Goal: Communication & Community: Answer question/provide support

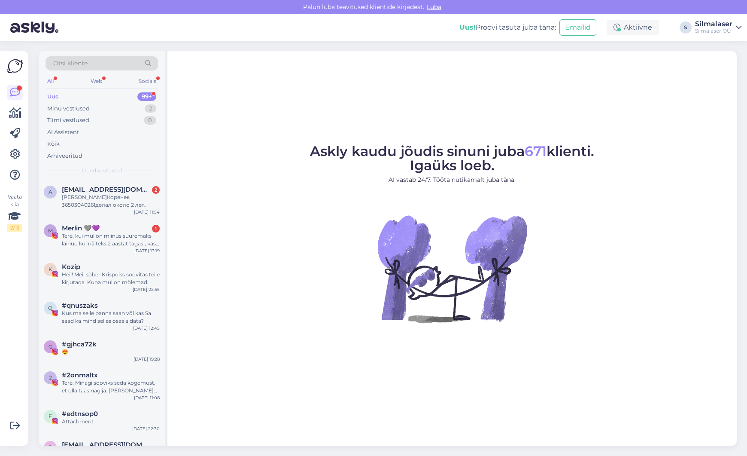
click at [79, 199] on div "[PERSON_NAME]Коренев 36503040261делал около 2 лет назад операцию. [PERSON_NAME]…" at bounding box center [111, 200] width 98 height 15
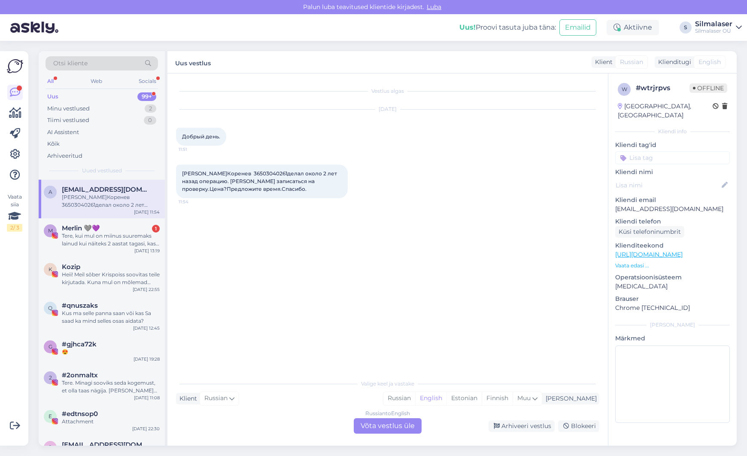
drag, startPoint x: 0, startPoint y: 0, endPoint x: 396, endPoint y: 428, distance: 583.1
click at [396, 428] on div "Russian to English Võta vestlus üle" at bounding box center [388, 425] width 68 height 15
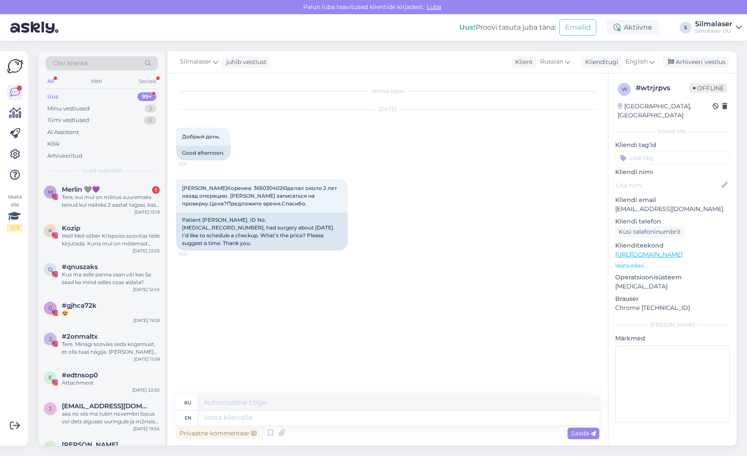
click at [638, 58] on span "English" at bounding box center [637, 61] width 22 height 9
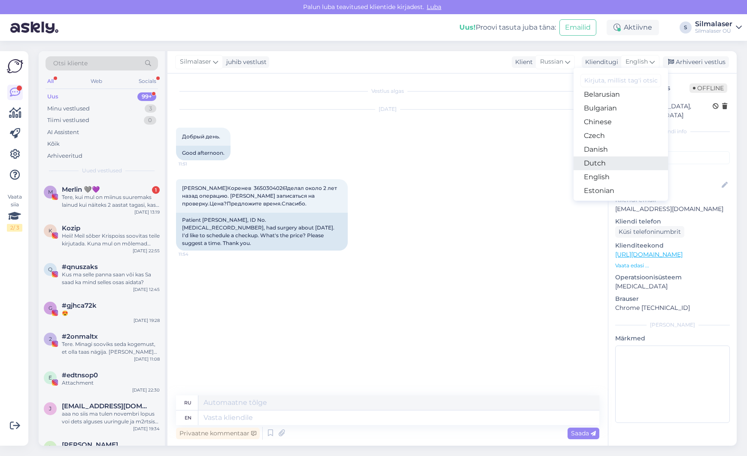
scroll to position [20, 0]
click at [593, 185] on link "Estonian" at bounding box center [621, 190] width 94 height 14
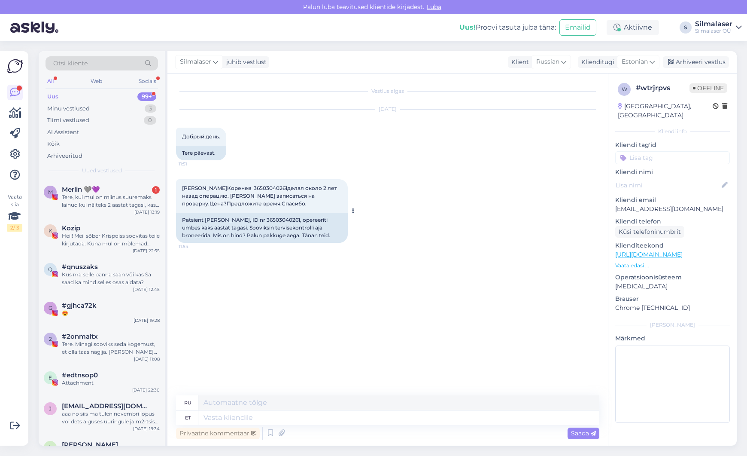
click at [262, 220] on div "Patsient [PERSON_NAME], ID nr 36503040261, opereeriti umbes kaks aastat tagasi.…" at bounding box center [262, 228] width 172 height 30
copy div "36503040261"
click at [267, 256] on div "Vestlus algas [DATE] Добрый день. 11:51 Tere päevast. [PERSON_NAME]Коренев 3650…" at bounding box center [391, 234] width 431 height 305
click at [283, 422] on textarea at bounding box center [398, 417] width 401 height 15
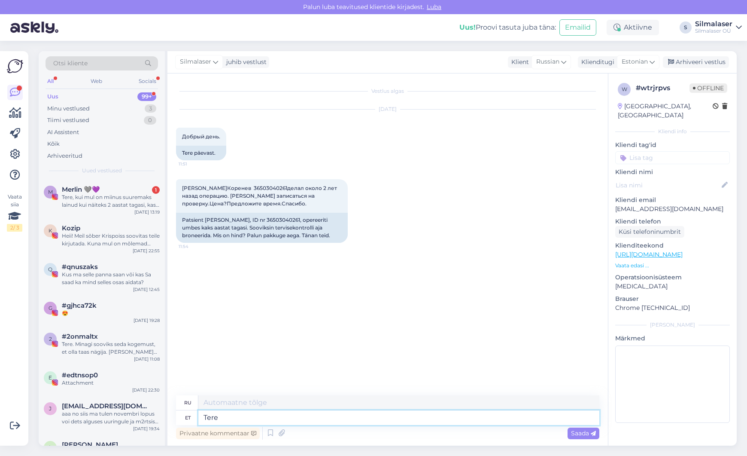
type textarea "Tere!"
type textarea "Привет!"
type textarea "Tere! Sellise"
type textarea "Привет! Нравится"
type textarea "Tere! Sellise m"
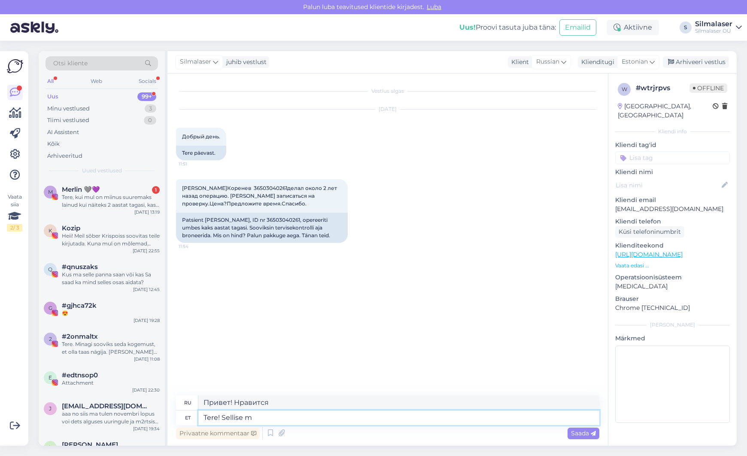
type textarea "Привет! Такой"
type textarea "Tere! Sellise mimega"
type textarea "Привет! С таким-то пантомимой"
type textarea "Tere! Sellise"
type textarea "Привет! Такой"
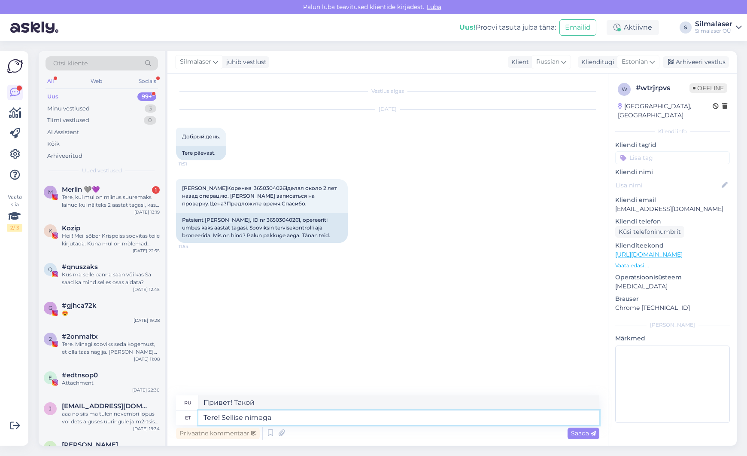
type textarea "Tere! Sellise nimega"
type textarea "Привет! С таким именем"
type textarea "Tere! Sellise nimega patsienti m"
type textarea "Здравствуйте! Пациент с таким именем."
type textarea "Tere! Sellise nimega patsienti meie s"
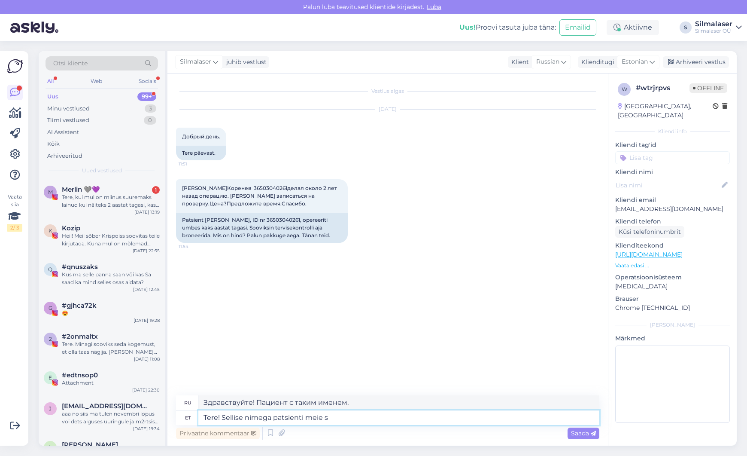
type textarea "Здравствуйте! У нас есть пациент с таким именем."
type textarea "Tere! Sellise nimega patsienti meie süsteemis ei"
type textarea "Здравствуйте! Пациент с таким именем есть в нашей системе."
type textarea "Tere! Sellise nimega patsienti meie süsteemis ei o"
type textarea "Здравствуйте! Пациента с таким именем в нашей системе нет."
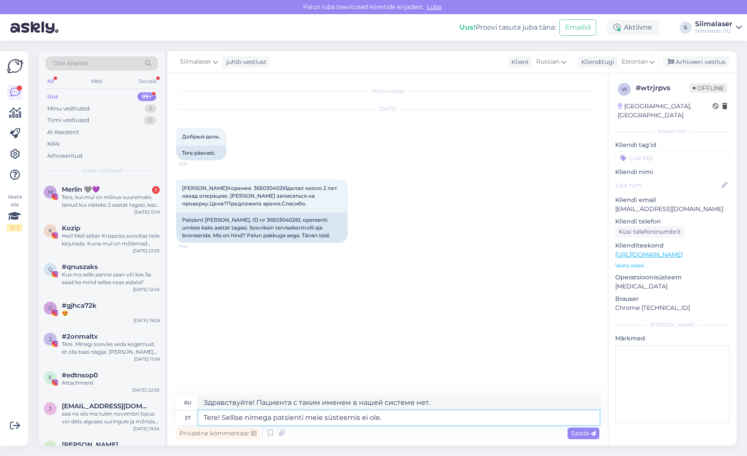
click at [316, 415] on textarea "Tere! Sellise nimega patsienti meie süsteemis ei ole." at bounding box center [398, 417] width 401 height 15
type textarea "Tere! Sellise nimega patsienti süsteemis ei ole."
type textarea "Здравствуйте! Пациента с таким именем в системе нет."
type textarea "Tere! Sellise nimega patsienti Sil süsteemis ei ole."
type textarea "Здравствуйте! Пациента с таким именем в системе S нет."
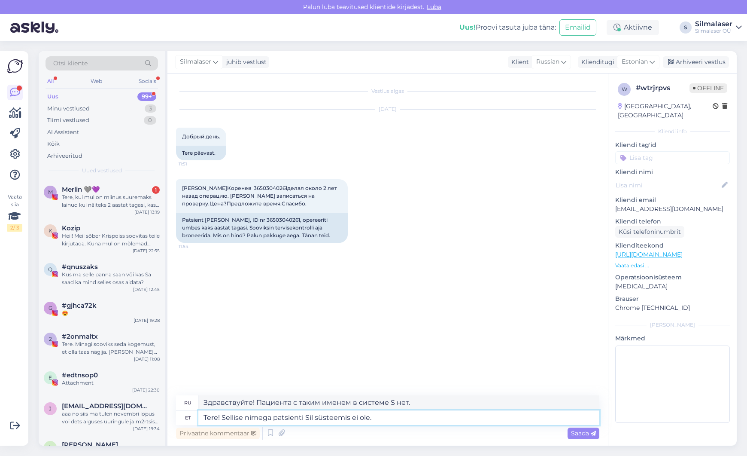
type textarea "Tere! Sellise nimega patsienti Silm süsteemis ei ole."
type textarea "Здравствуйте! Пациента с таким именем в системе Si нет."
type textarea "Tere! Sellise nimega patsienti Silmala süsteemis ei ole."
type textarea "Здравствуйте! Пациента с таким именем в системе Silma нет."
type textarea "Tere! Sellise nimega patsienti Silmalas süsteemis ei ole."
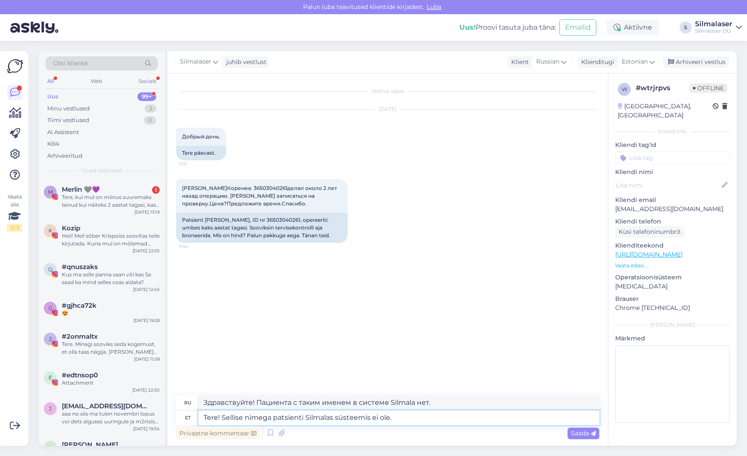
type textarea "Здравствуйте! Пациента с таким именем в системе Silma нет."
type textarea "Tere! Sellise nimega patsienti Silmalaser süsteemis ei ole."
type textarea "Здравствуйте! Пациента с таким именем в системе Silmalaser нет."
type textarea "Tere! Sellise nimega patsienti Silmalaseri süsteemis ei ole."
type textarea "Здравствуйте! Пациента с таким именем в системе Силласера ​​нет."
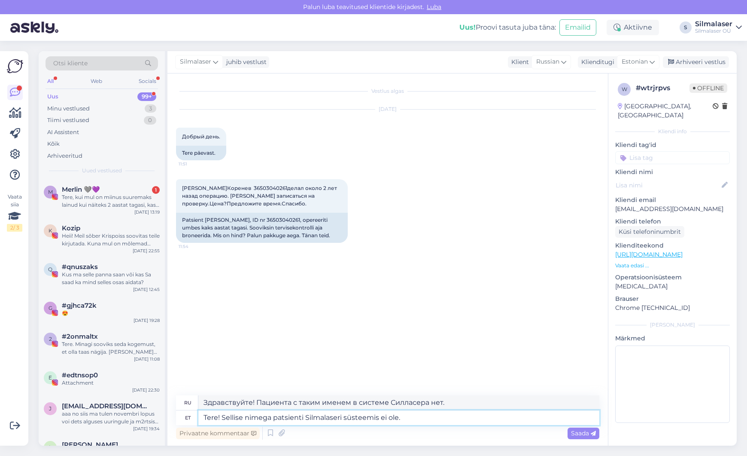
click at [428, 415] on textarea "Tere! Sellise nimega patsienti Silmalaseri süsteemis ei ole." at bounding box center [398, 417] width 401 height 15
type textarea "Tere! Sellise nimega patsienti Silmalaseri süsteemis ei ole. [GEOGRAPHIC_DATA]"
type textarea "Здравствуйте! Пациента с таким именем в системе Силласера ​​нет. На всякий случ…"
type textarea "Tere! Sellise nimega patsienti Silmalaseri süsteemis ei ole. Juhul kui Te"
type textarea "Здравствуйте! Пациента с таким именем в системе Силласера ​​нет. Если вы..."
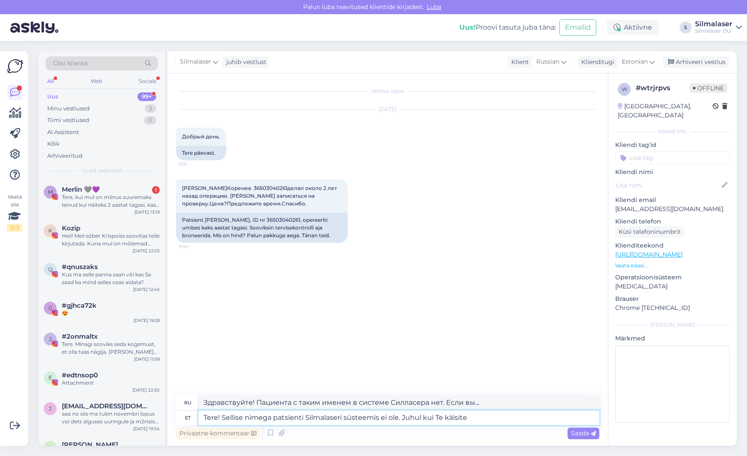
type textarea "Tere! Sellise nimega patsienti Silmalaseri süsteemis ei ole. Juhul kui Te käisi…"
type textarea "Здравствуйте! Пациента с таким именем в системе Силласера ​​нет. На случай, есл…"
type textarea "Tere! Sellise nimega patsienti Silmalaseri süsteemis ei ole. Juhul kui Te käisi…"
type textarea "Здравствуйте! В системе [PERSON_NAME] ​​нет пациента с таким именем. На случай,…"
type textarea "Tere! Sellise nimega patsienti Silmalaseri süsteemis ei ole. Juhul kui Te käisi…"
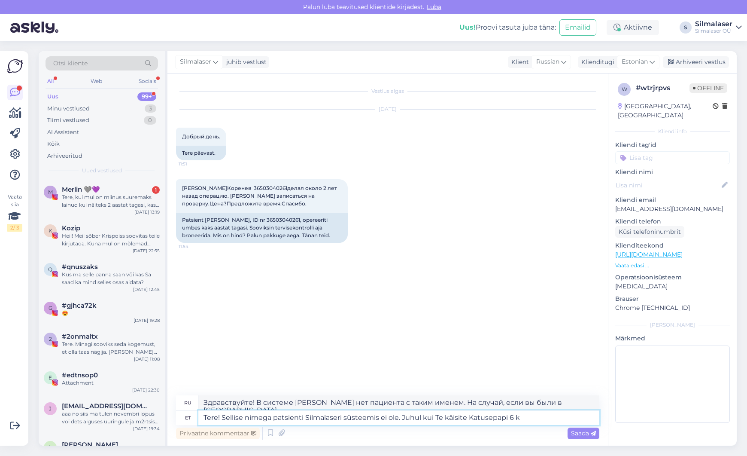
type textarea "Здравствуйте! Пациента с таким именем в системе Силласера ​​нет. На случай, есл…"
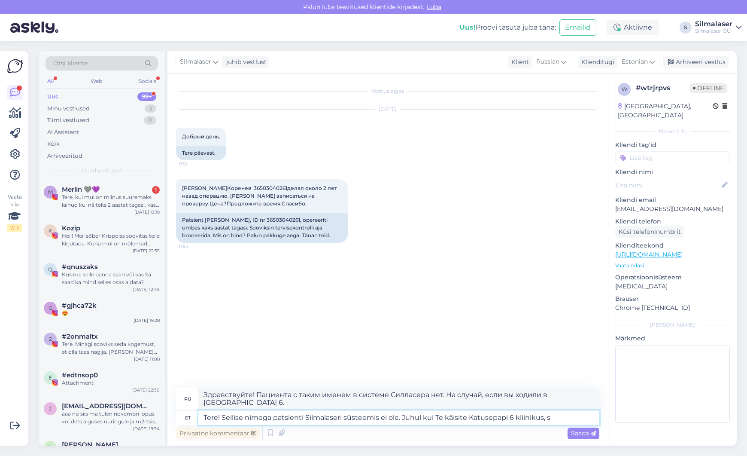
type textarea "Tere! Sellise nimega patsienti Silmalaseri süsteemis ei ole. Juhul kui Te käisi…"
type textarea "Здравствуйте! Пациента с таким именем нет в системе Sillaser. Если вы посетили …"
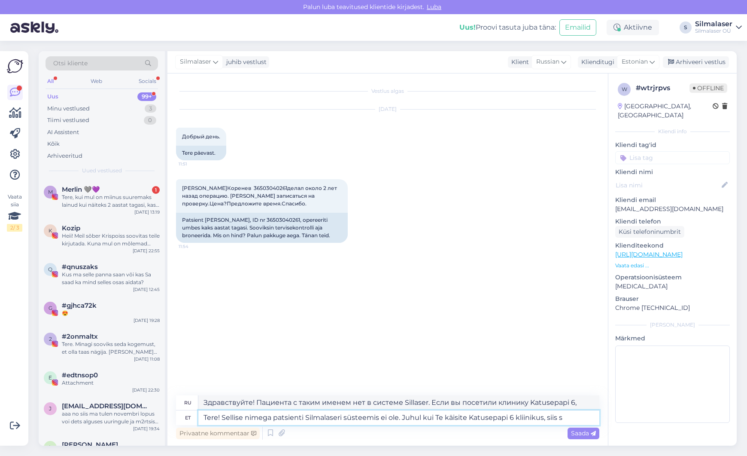
type textarea "Tere! Sellise nimega patsienti Silmalaseri süsteemis ei ole. Juhul kui Te käisi…"
type textarea "Здравствуйте! Пациента с таким именем в системе Sillaser нет. Если вы посещали …"
type textarea "Tere! Sellise nimega patsienti Silmalaseri süsteemis ei ole. Juhul kui Te käisi…"
type textarea "Здравствуйте! Пациента с таким именем в системе Силласера ​​нет. Если вы обрати…"
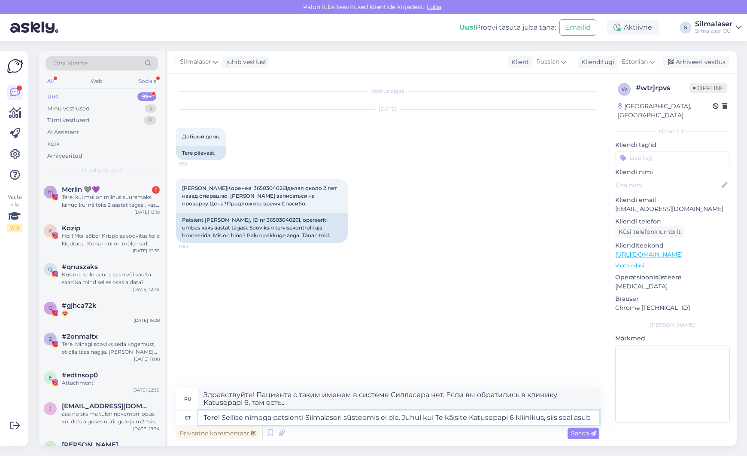
type textarea "Tere! Sellise nimega patsienti Silmalaseri süsteemis ei ole. Juhul kui Te käisi…"
type textarea "Здравствуйте! Пациента с таким именем нет в системе Sillaser. Если вы обращалис…"
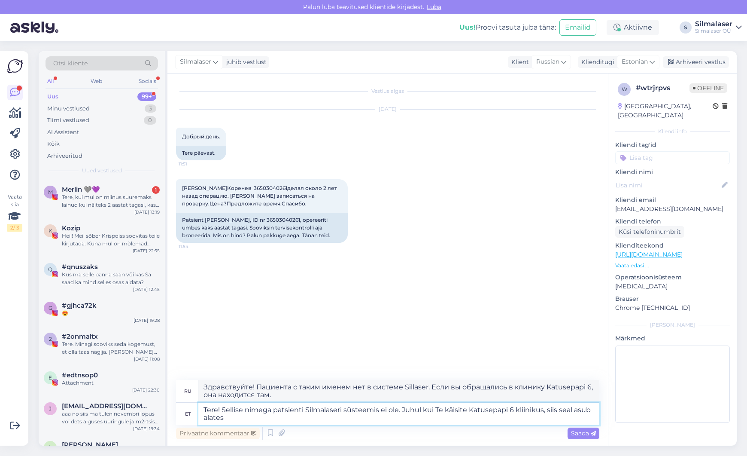
type textarea "Tere! Sellise nimega patsienti Silmalaseri süsteemis ei ole. Juhul kui Te käisi…"
type textarea "Здравствуйте! Пациента с таким именем в системе Sillaser нет. Если вы обратилис…"
type textarea "Tere! Sellise nimega patsienti Silmalaseri süsteemis ei ole. Juhul kui Te käisi…"
type textarea "Здравствуйте! В системе Sillaser нет пациента с таким именем. Если вы посещали …"
type textarea "Tere! Sellise nimega patsienti Silmalaseri süsteemis ei ole. Juhul kui Te käisi…"
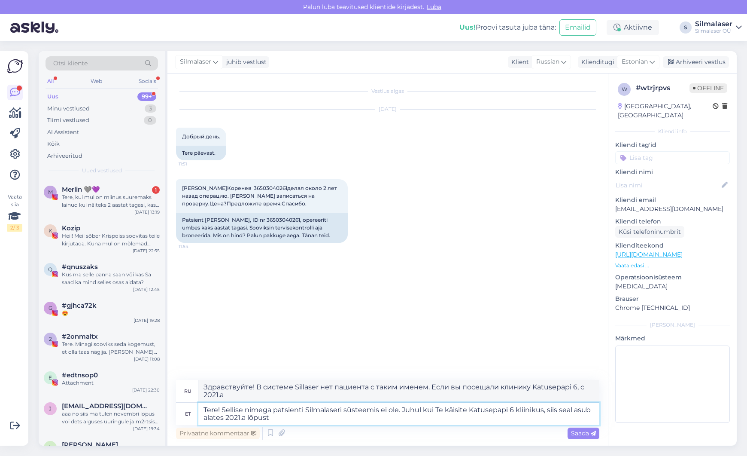
type textarea "Здравствуйте! В системе Sillaser нет пациента с таким именем. Если вы посещали …"
type textarea "Tere! Sellise nimega patsienti Silmalaseri süsteemis ei ole. Juhul kui Te käisi…"
type textarea "Здравствуйте! Пациента с таким именем в системе Sillaser нет. Если вы посещали …"
type textarea "Tere! Sellise nimega patsienti Silmalaseri süsteemis ei ole. Juhul kui Te käisi…"
type textarea "Здравствуйте! Пациента с таким именем в системе Sillaser нет. Если вы посещали …"
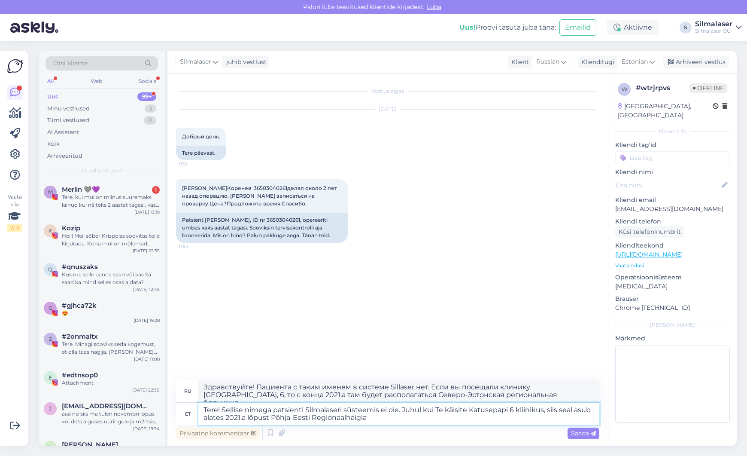
type textarea "Tere! Sellise nimega patsienti Silmalaseri süsteemis ei ole. Juhul kui Te käisi…"
type textarea "Здравствуйте! Пациента с таким именем в системе Sillaser нет. Если вы посещали …"
type textarea "Tere! Sellise nimega patsienti Silmalaseri süsteemis ei ole. Juhul kui Te käisi…"
type textarea "Здравствуйте! Пациента с таким именем в системе Sillaser нет. Если вы посетили …"
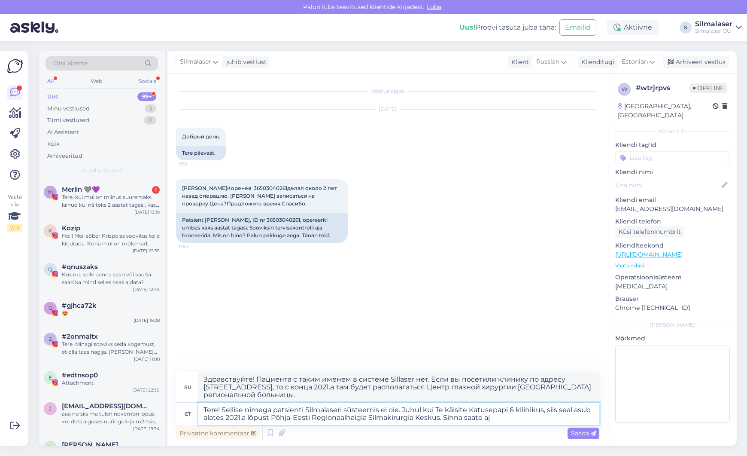
type textarea "Tere! Sellise nimega patsienti Silmalaseri süsteemis ei ole. Juhul kui Te käisi…"
type textarea "Здравствуйте! Пациента с таким именем в системе Sillaser нет. Если вы посетили …"
type textarea "Tere! Sellise nimega patsienti Silmalaseri süsteemis ei ole. Juhul kui Te käisi…"
type textarea "Здравствуйте! Пациента с таким именем в системе Sillaser нет. Если вы посещали …"
type textarea "Tere! Sellise nimega patsienti Silmalaseri süsteemis ei ole. Juhul kui Te käisi…"
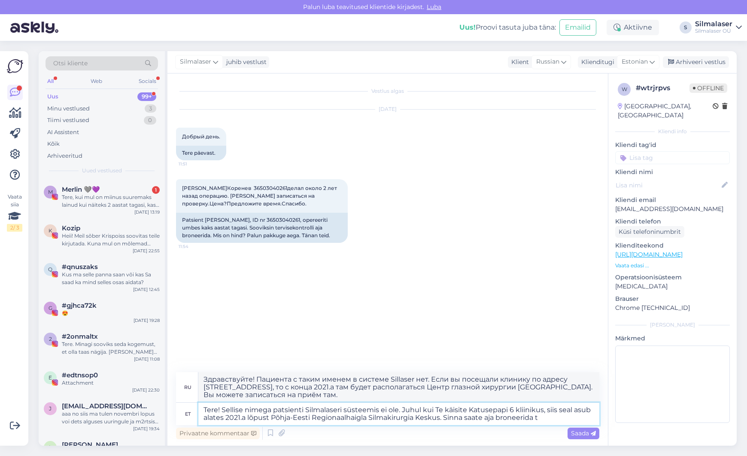
type textarea "Здравствуйте! Пациента с таким именем в системе Sillaser нет. Если вы посещали …"
type textarea "Tere! Sellise nimega patsienti Silmalaseri süsteemis ei ole. Juhul kui Te käisi…"
type textarea "Здравствуйте! Пациента с таким именем в системе Sillaser нет. Если вы посещали …"
type textarea "Tere! Sellise nimega patsienti Silmalaseri süsteemis ei ole. Juhul kui Te käisi…"
type textarea "Здравствуйте! Пациента с таким именем в системе Sillaser нет. Если вы посещали …"
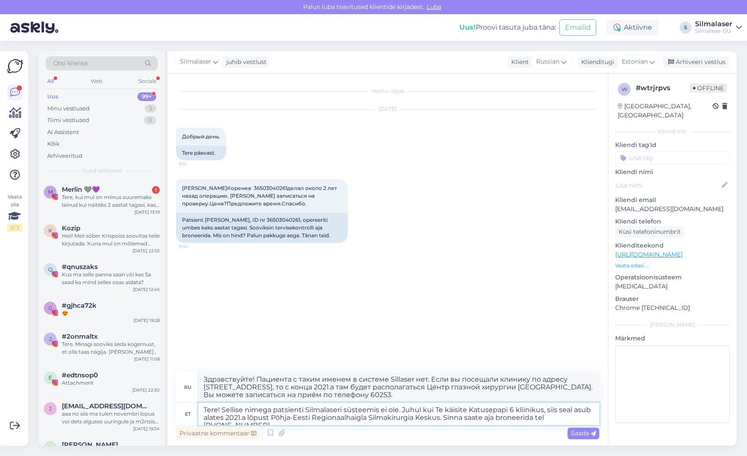
type textarea "Tere! Sellise nimega patsienti Silmalaseri süsteemis ei ole. Juhul kui Te käisi…"
type textarea "Здравствуйте! Пациента с таким именем в системе Sillaser нет. Если вы посещали …"
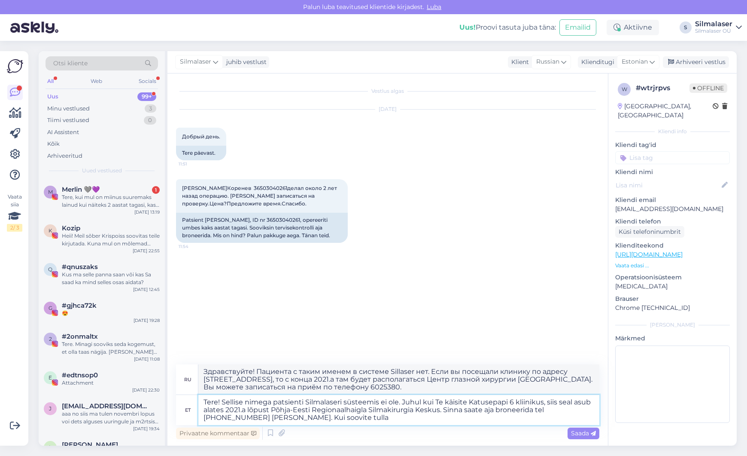
type textarea "Tere! Sellise nimega patsienti Silmalaseri süsteemis ei ole. Juhul kui Te käisi…"
type textarea "Здравствуйте! Пациента с таким именем в системе Sillaser нет. Если вы посещали …"
type textarea "Tere! Sellise nimega patsienti Silmalaseri süsteemis ei ole. Juhul kui Te käisi…"
type textarea "Здравствуйте! Пациента с таким именем в системе Sillaser нет. Если вы посещали …"
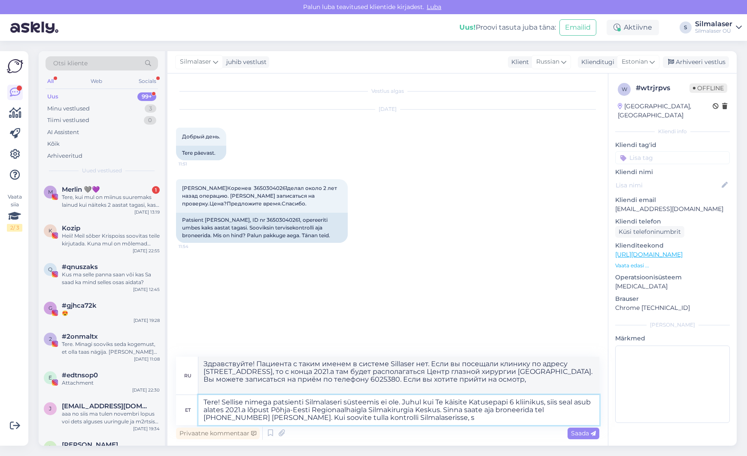
type textarea "Tere! Sellise nimega patsienti Silmalaseri süsteemis ei ole. Juhul kui Te käisi…"
type textarea "Здравствуйте! Пациента с таким именем в системе Silmalaser нет. Если вы посещал…"
type textarea "Tere! Sellise nimega patsienti Silmalaseri süsteemis ei ole. Juhul kui Te käisi…"
type textarea "Здравствуйте! В системе Silmalaser нет пациента с таким именем. Если вы посещал…"
type textarea "Tere! Sellise nimega patsienti Silmalaseri süsteemis ei ole. Juhul kui Te käisi…"
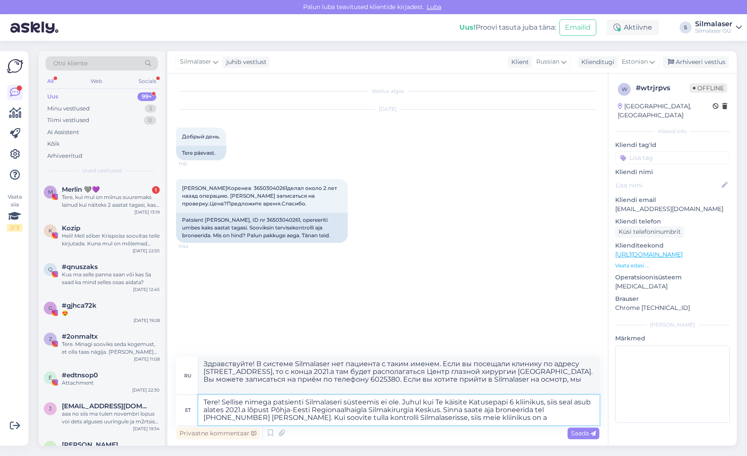
type textarea "Здравствуйте! В системе Silmalaser нет пациента с таким именем. Если вы посещал…"
type textarea "Tere! Sellise nimega patsienti Silmalaseri süsteemis ei ole. Juhul kui Te käisi…"
type textarea "Здравствуйте! Пациента с таким именем в системе Silmalaser нет. Если вы посещал…"
type textarea "Tere! Sellise nimega patsienti Silmalaseri süsteemis ei ole. Juhul kui Te käisi…"
type textarea "Здравствуйте! В системе Silmalaser нет пациента с таким именем. Если вы посещал…"
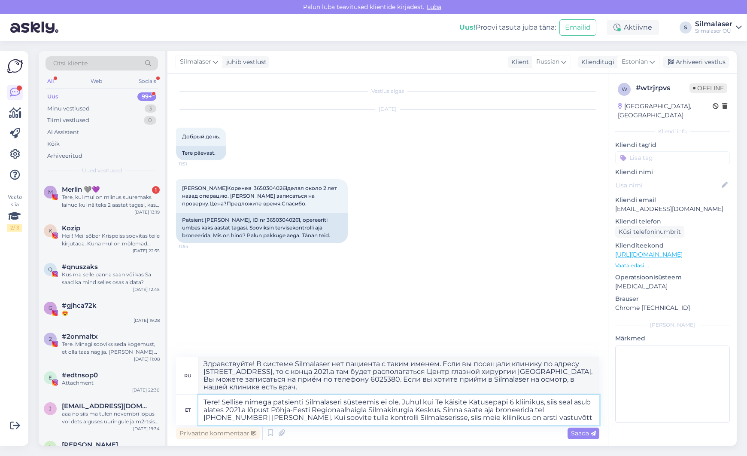
type textarea "Tere! Sellise nimega patsienti Silmalaseri süsteemis ei ole. Juhul kui Te käisi…"
type textarea "Здравствуйте! В системе Silmalaser нет пациента с таким именем. Если вы посещал…"
type textarea "Tere! Sellise nimega patsienti Silmalaseri süsteemis ei ole. Juhul kui Te käisi…"
type textarea "Здравствуйте! Пациента с таким именем в системе Silmalaser нет. Если вы посещал…"
type textarea "Tere! Sellise nimega patsienti Silmalaseri süsteemis ei ole. Juhul kui Te käisi…"
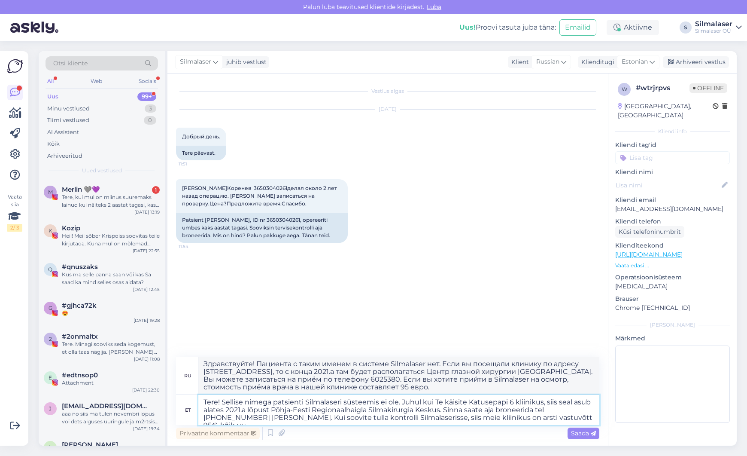
type textarea "Здравствуйте! В системе Silmalaser нет пациента с таким именем. Если вы посещал…"
type textarea "Tere! Sellise nimega patsienti Silmalaseri süsteemis ei ole. Juhul kui Te käisi…"
type textarea "Здравствуйте! В системе Silmalaser нет пациента с таким именем. Если вы посещал…"
type textarea "Tere! Sellise nimega patsienti Silmalaseri süsteemis ei ole. Juhul kui Te käisi…"
type textarea "Здравствуйте! В системе Silmalaser нет пациента с таким именем. Если вы посещал…"
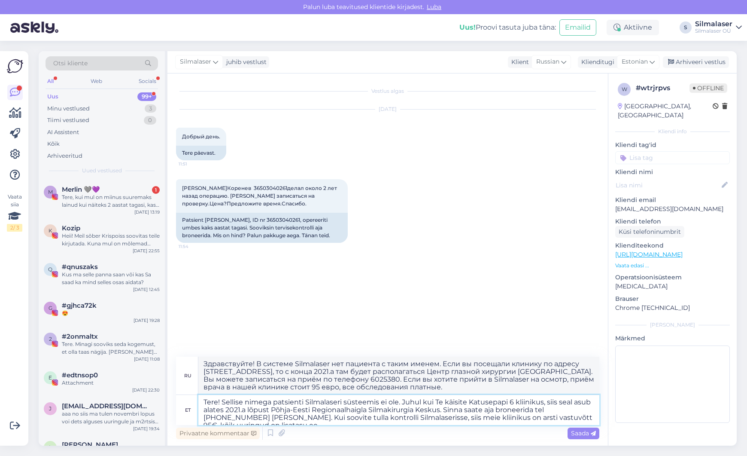
type textarea "Tere! Sellise nimega patsienti Silmalaseri süsteemis ei ole. Juhul kui Te käisi…"
type textarea "Здравствуйте! Пациента с таким именем в системе Sillaser нет. Если вы посещали …"
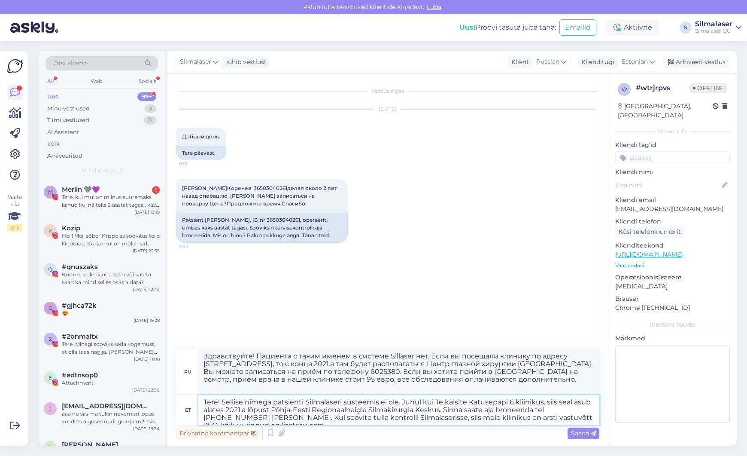
type textarea "Tere! Sellise nimega patsienti Silmalaseri süsteemis ei ole. Juhul kui Te käisi…"
type textarea "Здравствуйте! Пациента с таким именем в системе Sillaser нет. Если вы посещали …"
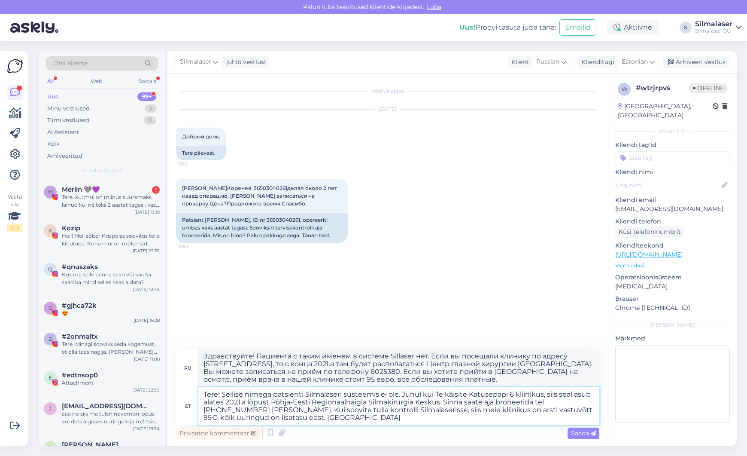
type textarea "Tere! Sellise nimega patsienti Silmalaseri süsteemis ei ole. Juhul kui Te käisi…"
type textarea "Здравствуйте! Пациента с таким именем в системе Sillaser нет. Если вы посещали …"
type textarea "Tere! Sellise nimega patsienti Silmalaseri süsteemis ei ole. Juhul kui Te käisi…"
type textarea "Здравствуйте! Пациента с таким именем в системе Sillaser нет. Если вы посещали …"
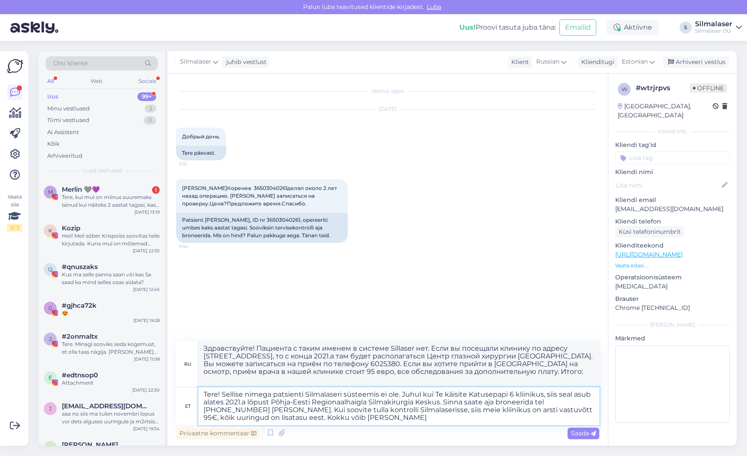
type textarea "Tere! Sellise nimega patsienti Silmalaseri süsteemis ei ole. Juhul kui Te käisi…"
type textarea "Здравствуйте! В системе Sillaser нет пациента с таким именем. Если вы посещали …"
type textarea "Tere! Sellise nimega patsienti Silmalaseri süsteemis ei ole. Juhul kui Te käisi…"
type textarea "Здравствуйте! Пациента с таким именем в системе Sillaser нет. Если вы обращалис…"
type textarea "Tere! Sellise nimega patsienti Silmalaseri süsteemis ei ole. Juhul kui Te käisi…"
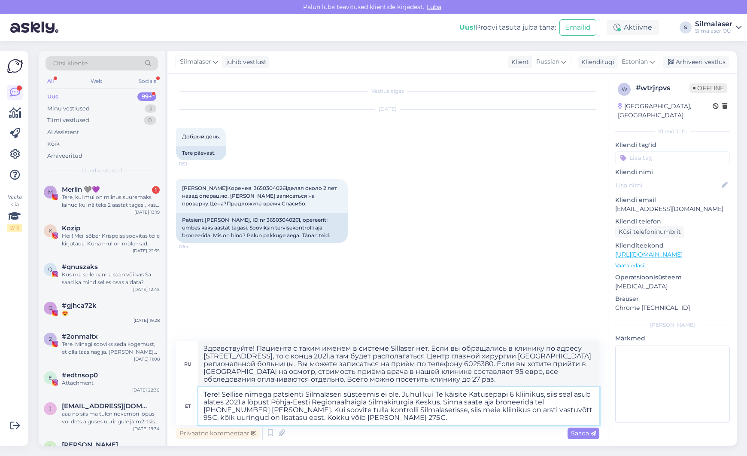
type textarea "Здравствуйте! Пациента с таким именем в системе Sillaser нет. Если вы посещали …"
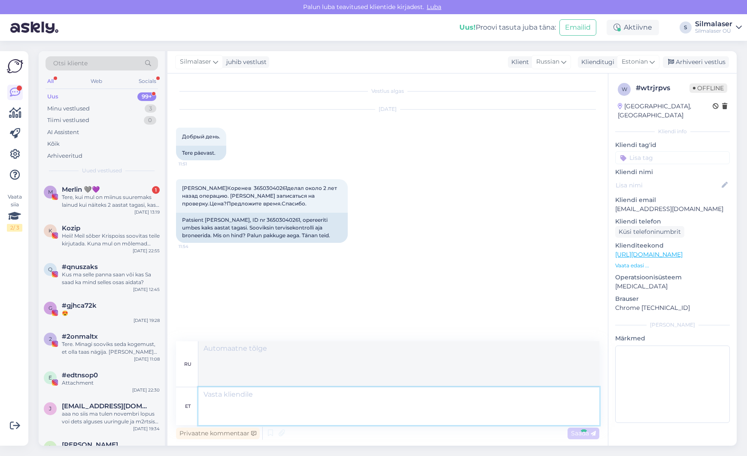
scroll to position [32, 0]
